Goal: Use online tool/utility: Use online tool/utility

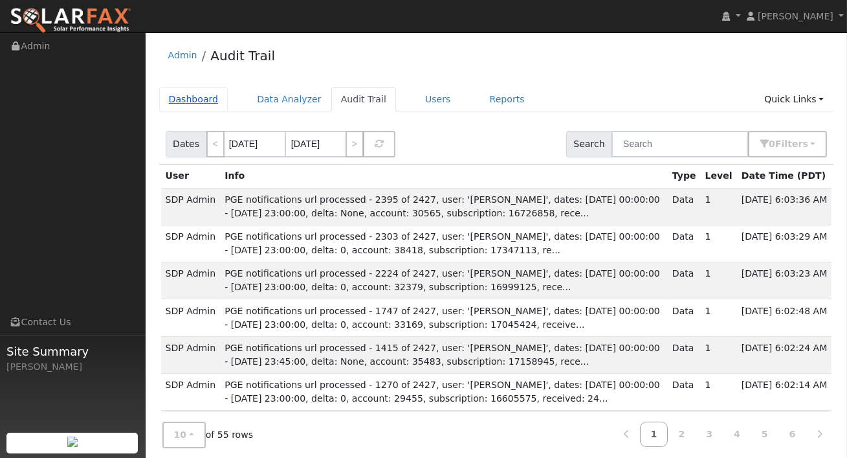
drag, startPoint x: 192, startPoint y: 100, endPoint x: 193, endPoint y: 109, distance: 9.2
click at [192, 100] on link "Dashboard" at bounding box center [193, 99] width 69 height 24
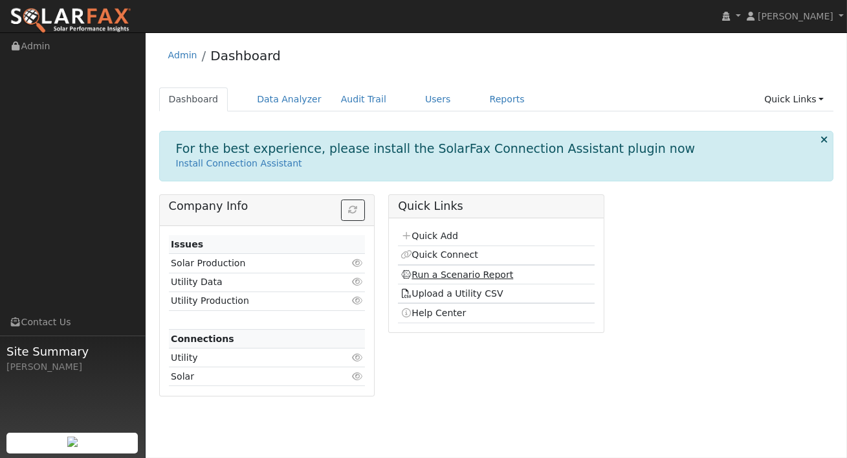
click at [459, 276] on link "Run a Scenario Report" at bounding box center [457, 274] width 113 height 10
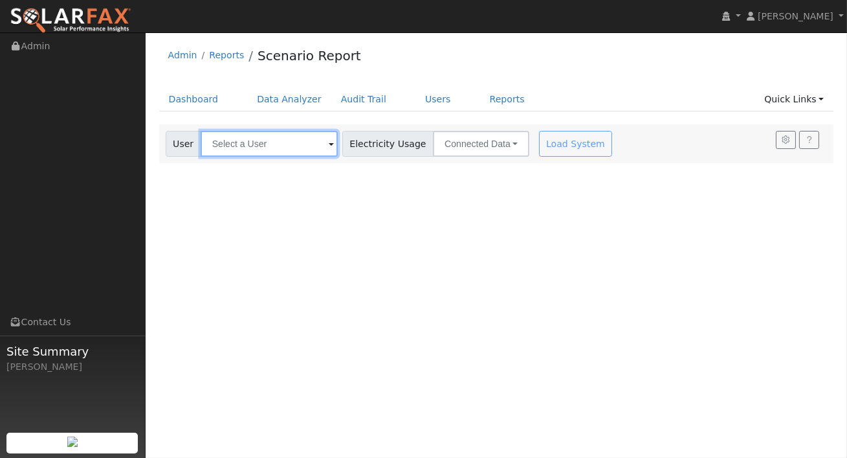
click at [282, 138] on input "text" at bounding box center [269, 144] width 137 height 26
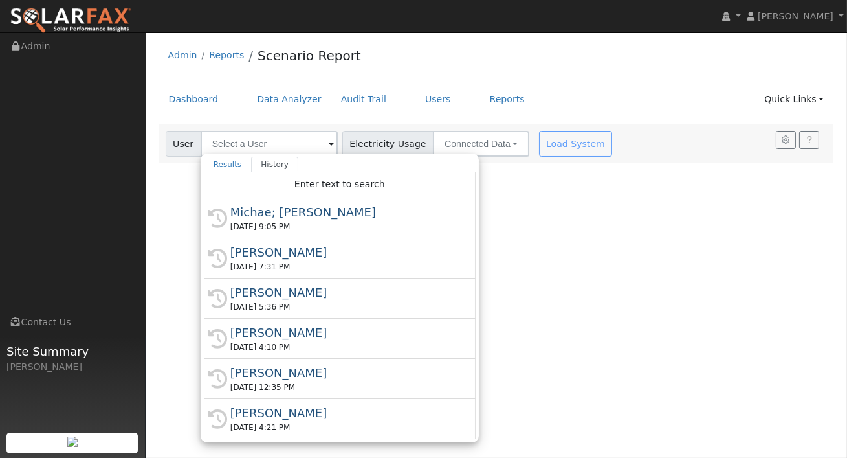
drag, startPoint x: 258, startPoint y: 215, endPoint x: 299, endPoint y: 203, distance: 42.6
click at [258, 215] on div "Michae; [PERSON_NAME]" at bounding box center [345, 211] width 230 height 17
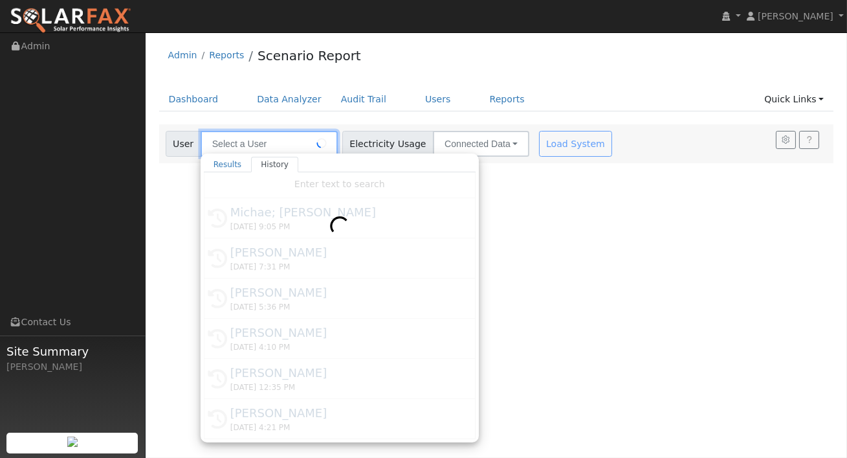
type input "Michae; [PERSON_NAME]"
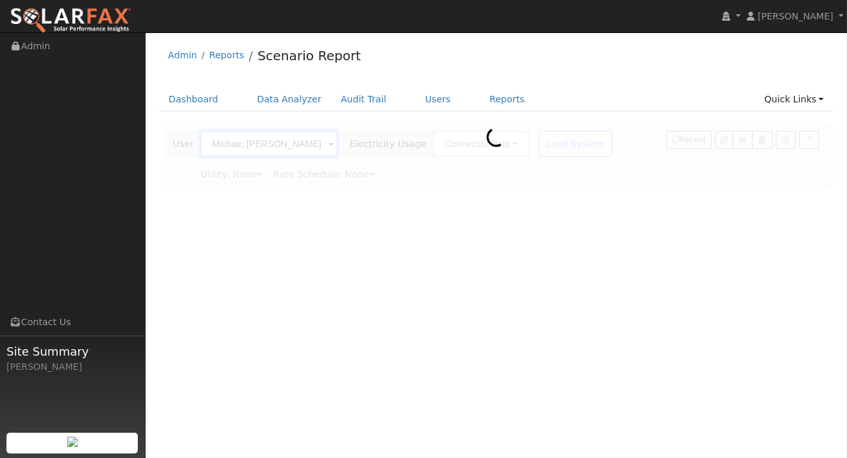
type input "Pacific Gas & Electric"
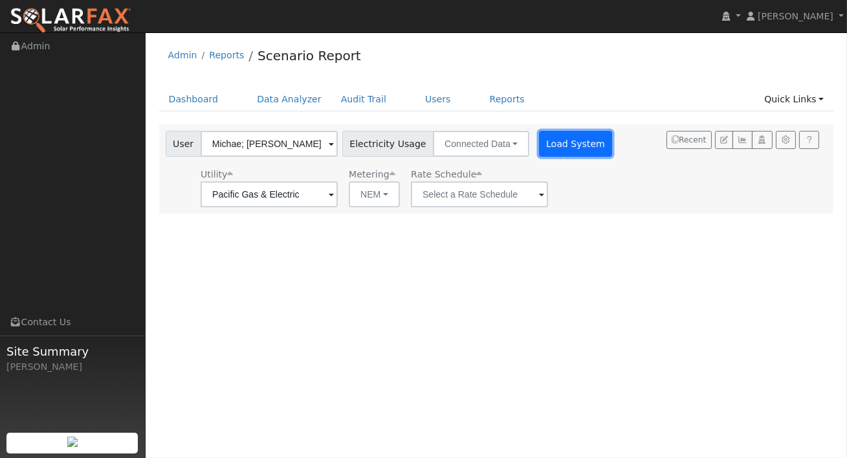
click at [567, 139] on button "Load System" at bounding box center [576, 144] width 74 height 26
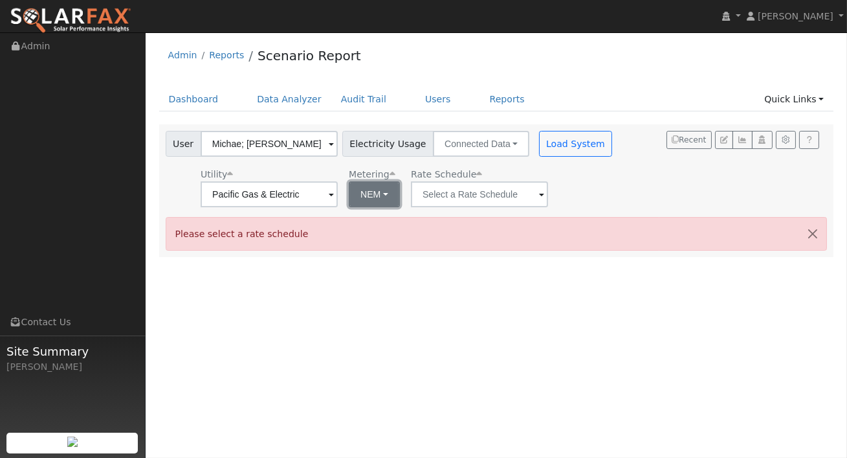
click at [371, 194] on button "NEM" at bounding box center [374, 194] width 51 height 26
click at [364, 234] on link "NBT" at bounding box center [379, 241] width 90 height 18
type input "E-ELEC"
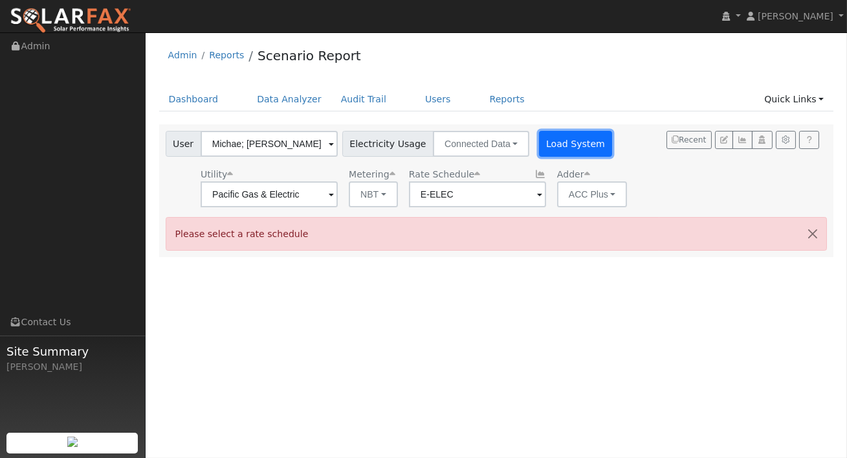
click at [539, 146] on button "Load System" at bounding box center [576, 144] width 74 height 26
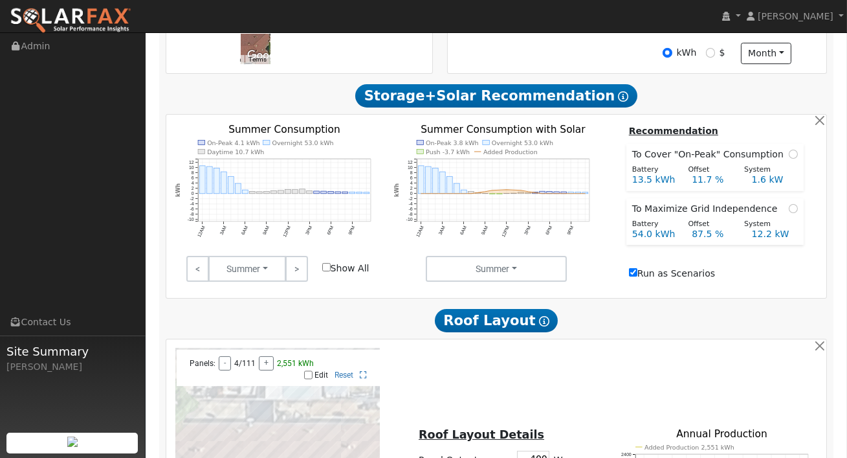
scroll to position [417, 0]
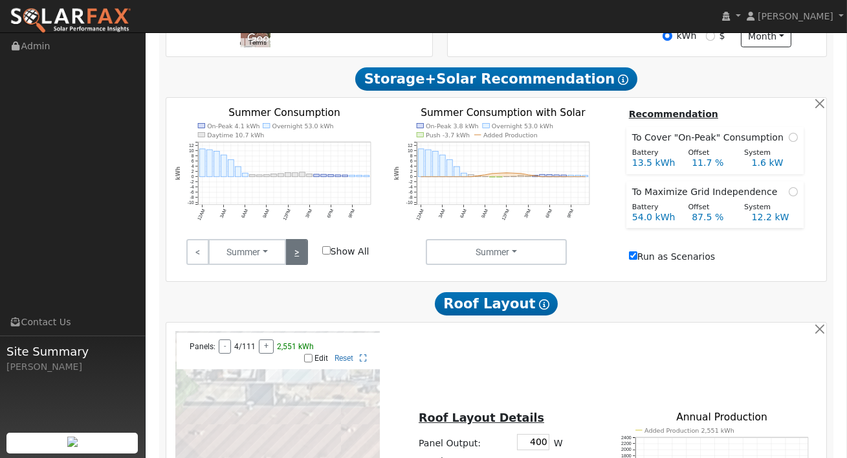
click at [299, 255] on link ">" at bounding box center [296, 252] width 23 height 26
click at [293, 260] on link ">" at bounding box center [296, 252] width 23 height 26
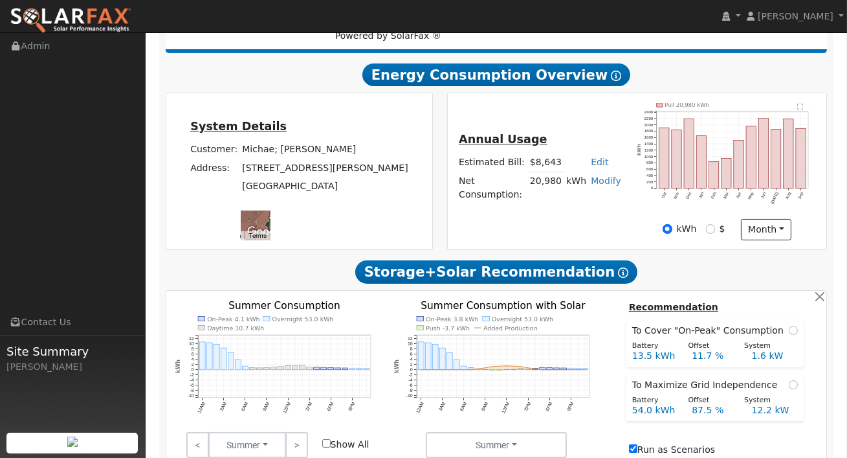
scroll to position [207, 0]
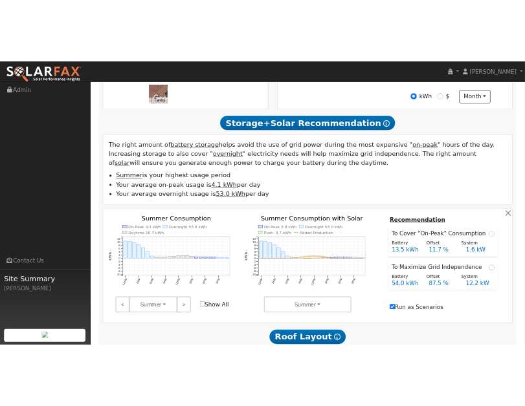
scroll to position [469, 0]
